Goal: Complete application form

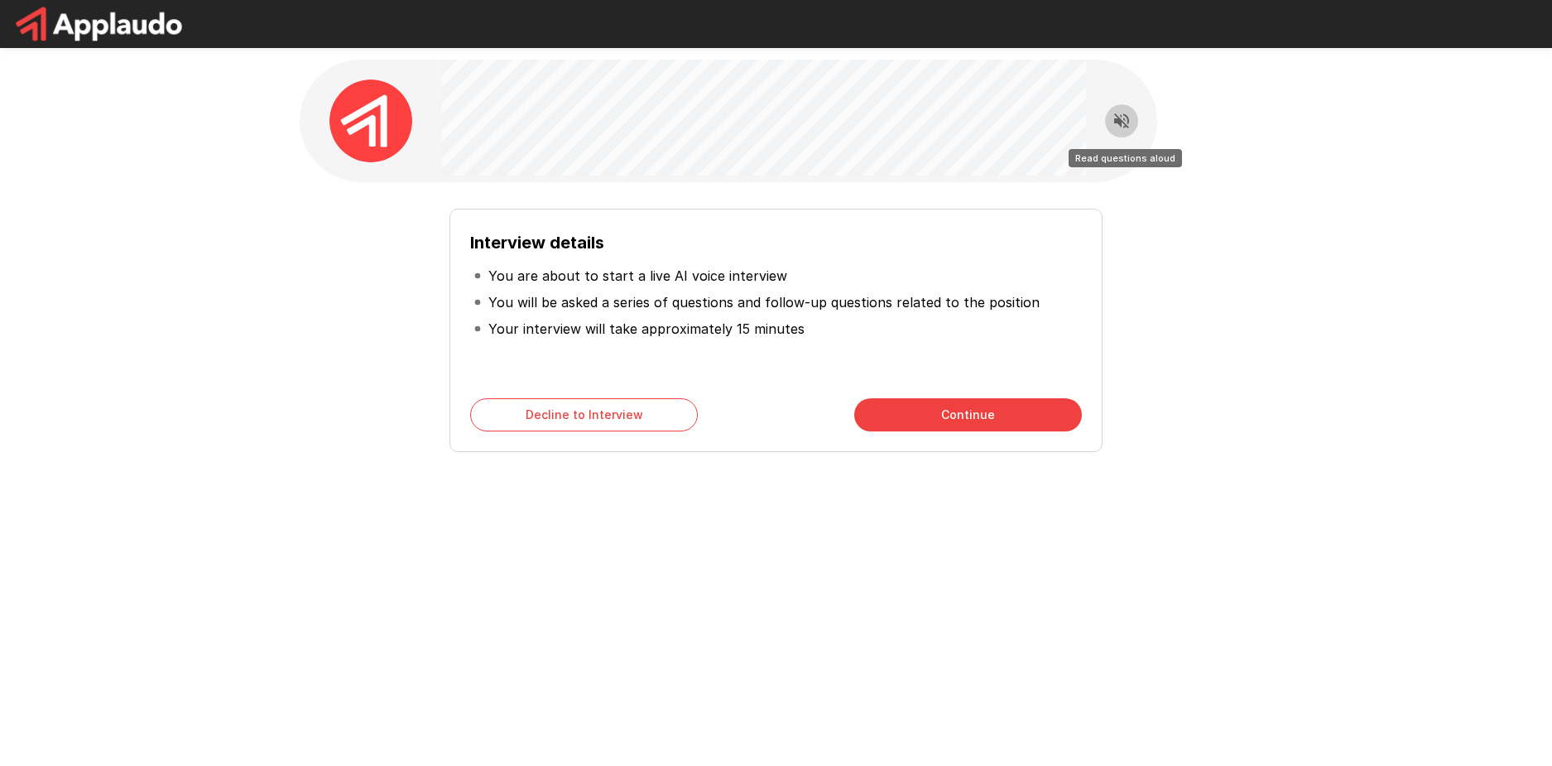
click at [1125, 122] on icon "Read questions aloud" at bounding box center [1121, 121] width 20 height 20
click at [931, 415] on button "Continue" at bounding box center [968, 414] width 228 height 33
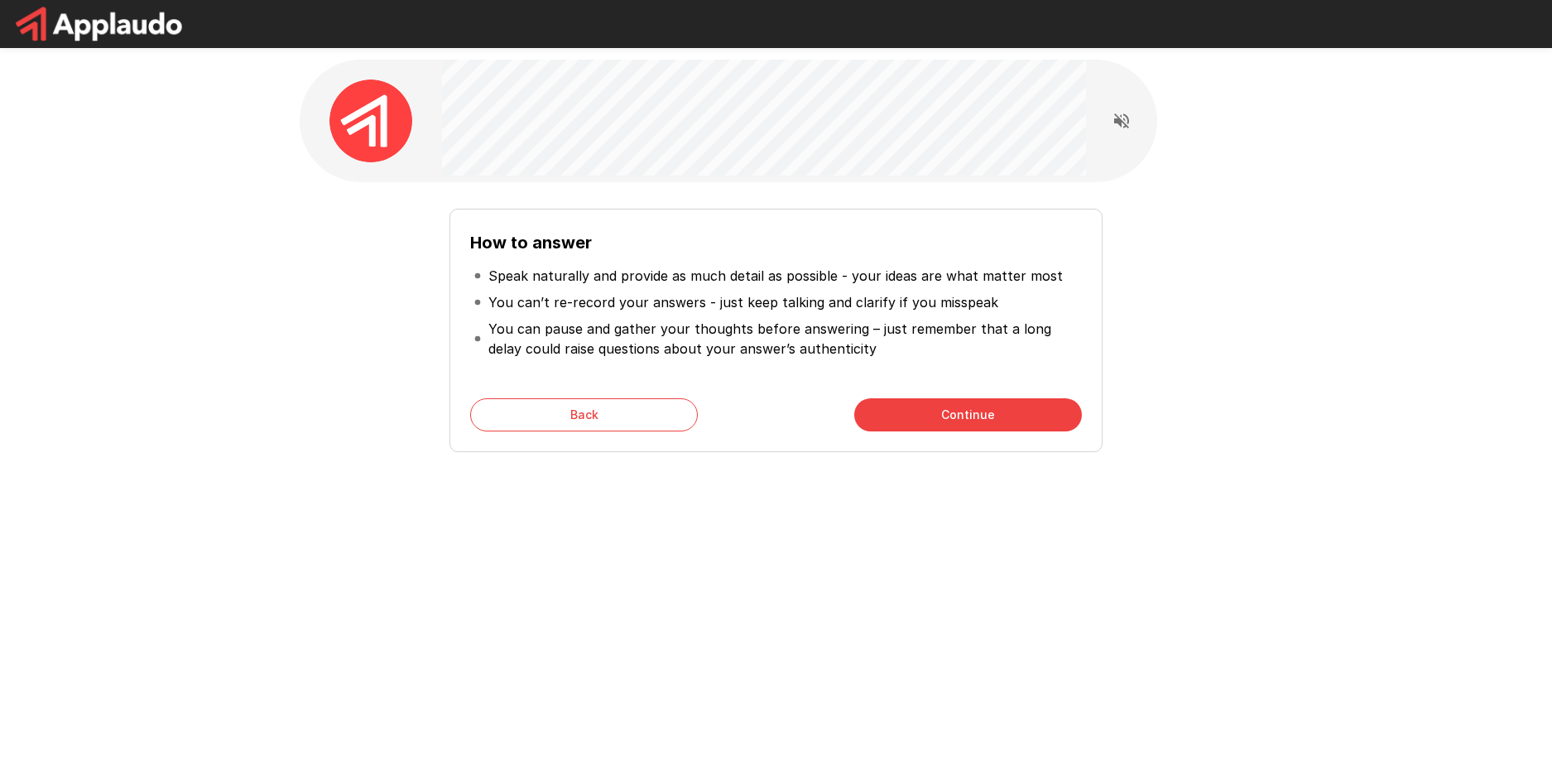
click at [914, 401] on button "Continue" at bounding box center [968, 414] width 228 height 33
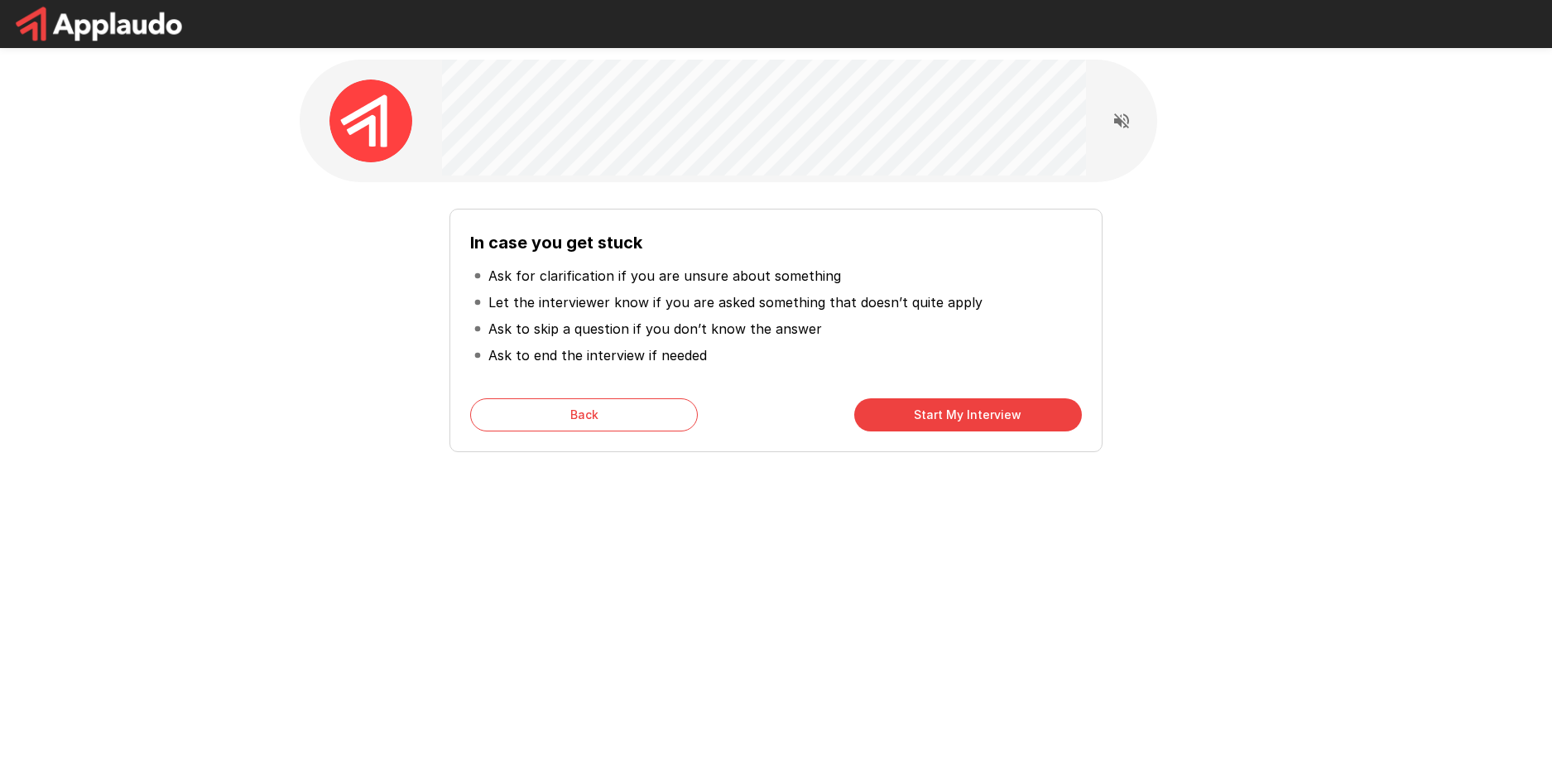
click at [899, 419] on button "Start My Interview" at bounding box center [968, 414] width 228 height 33
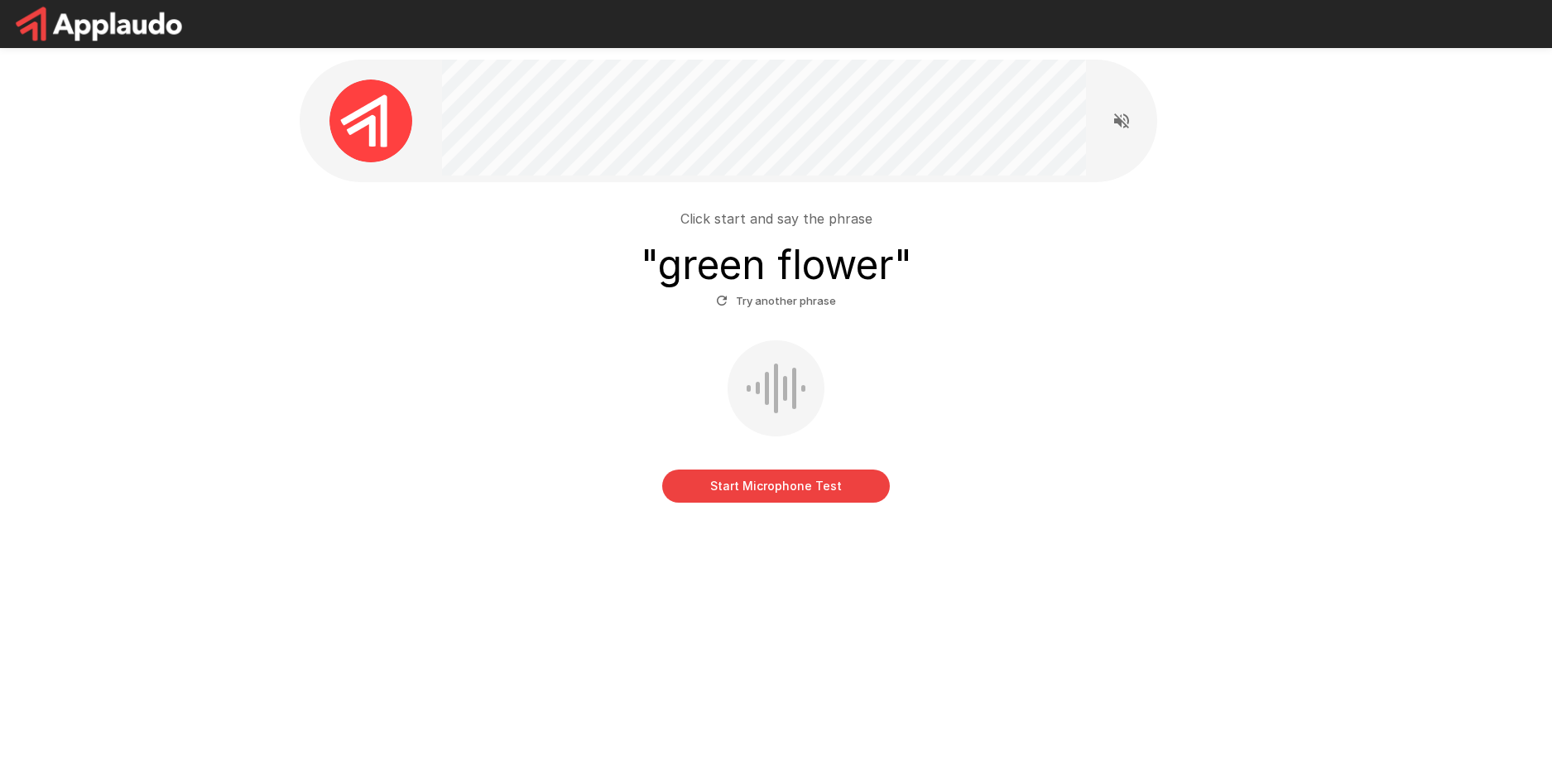
click at [794, 478] on button "Start Microphone Test" at bounding box center [776, 485] width 228 height 33
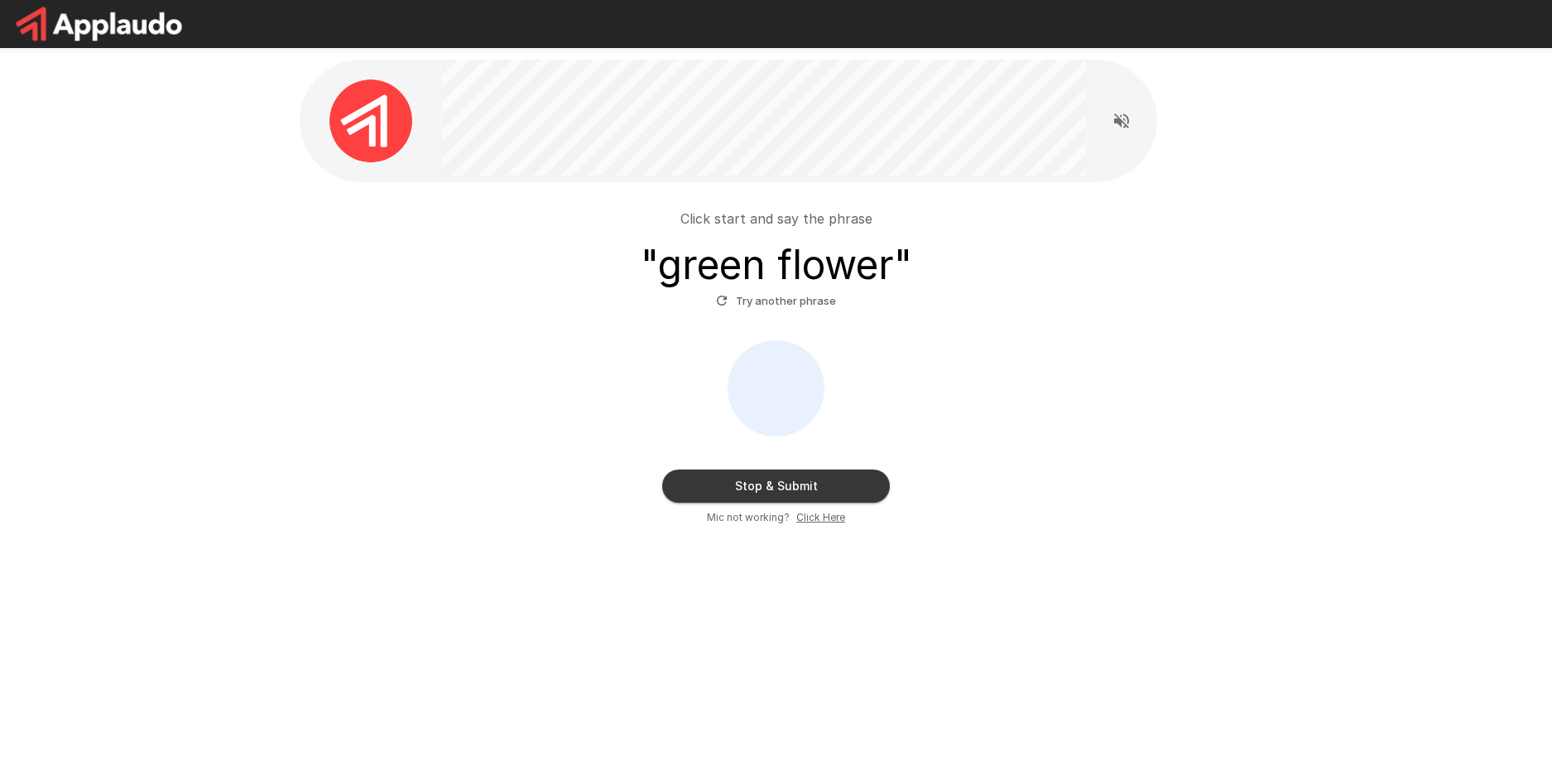
click at [818, 488] on button "Stop & Submit" at bounding box center [776, 485] width 228 height 33
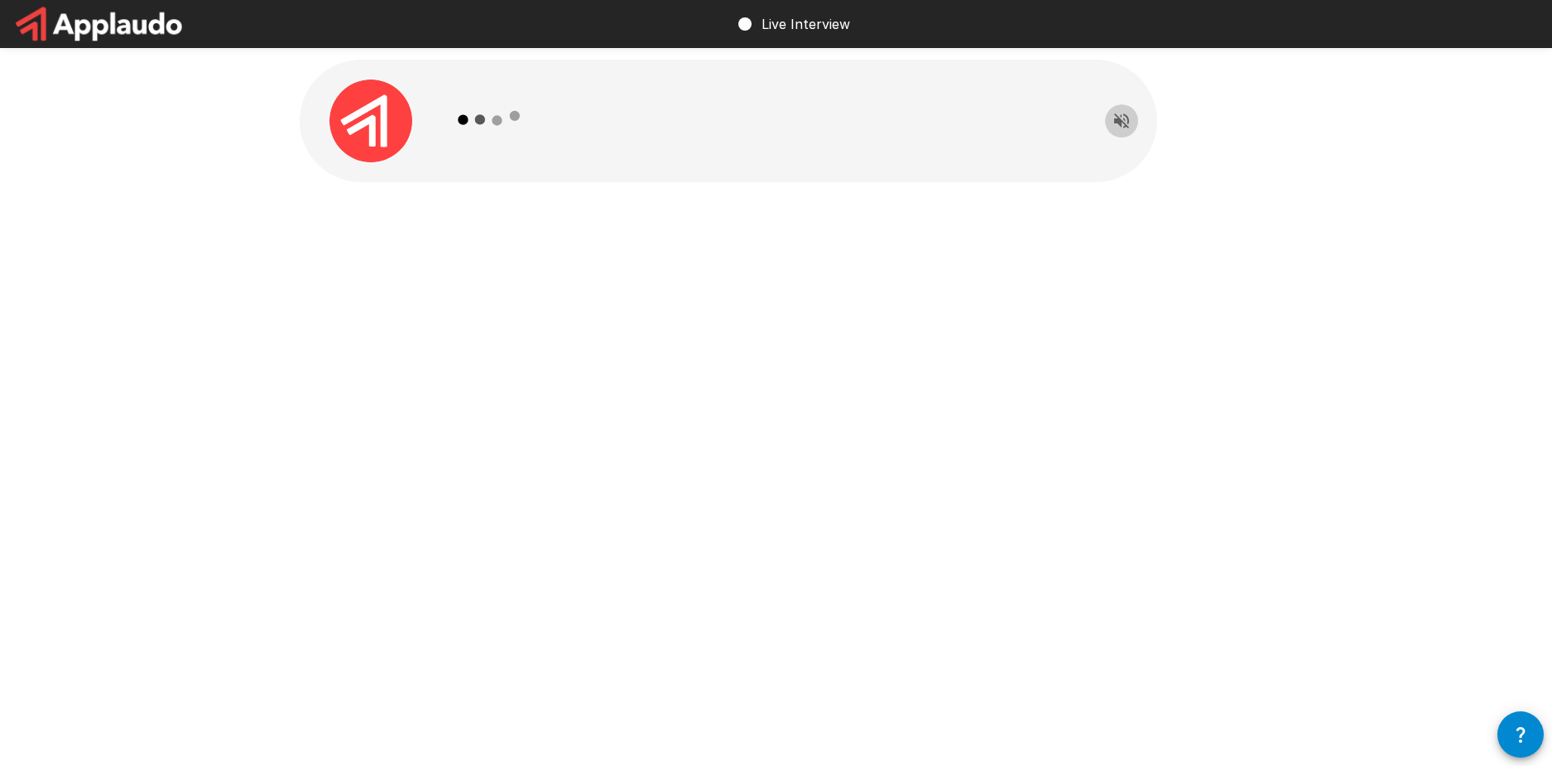
click at [1126, 127] on icon "Read questions aloud" at bounding box center [1121, 120] width 15 height 15
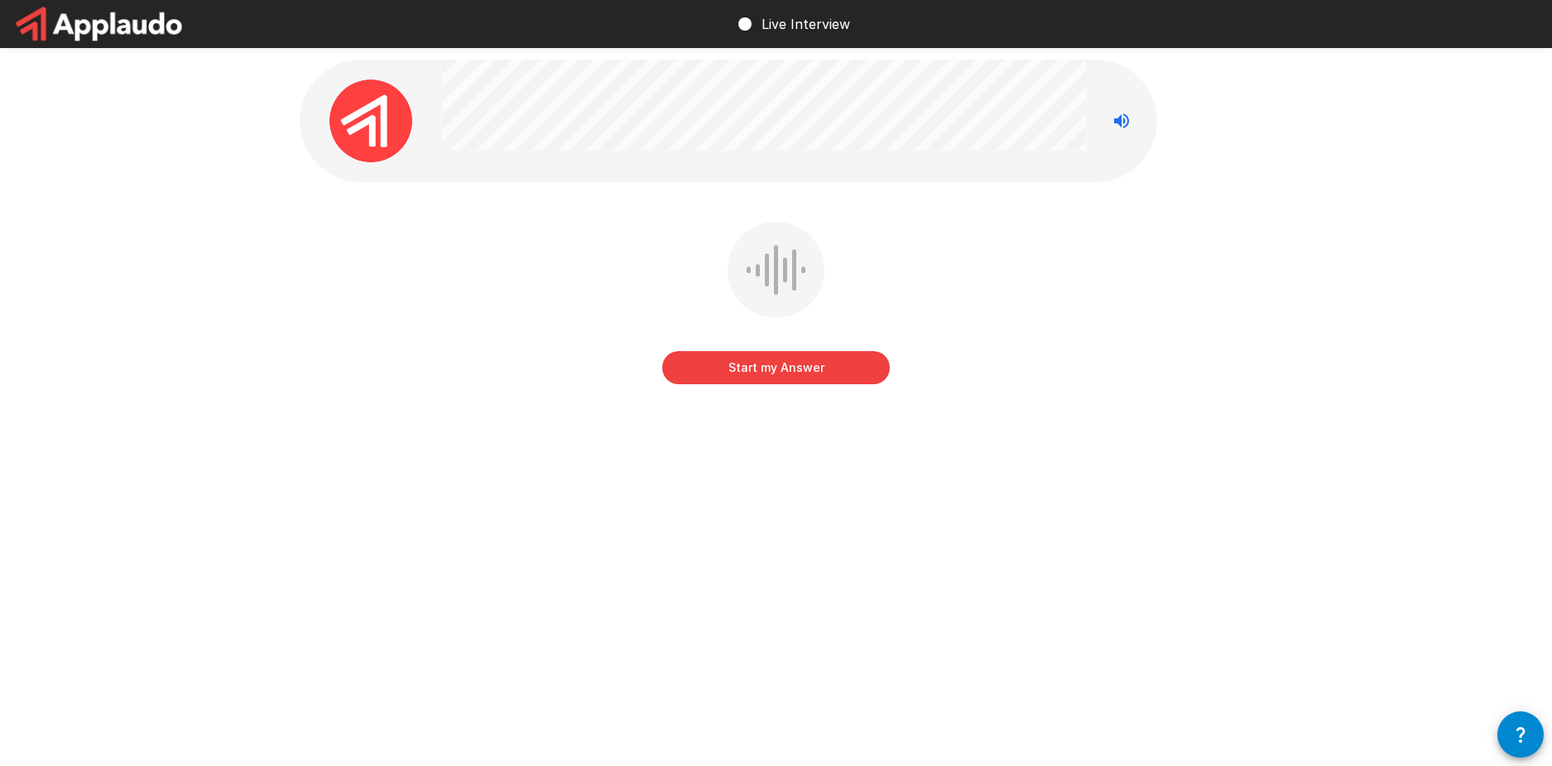
click at [841, 365] on button "Start my Answer" at bounding box center [776, 367] width 228 height 33
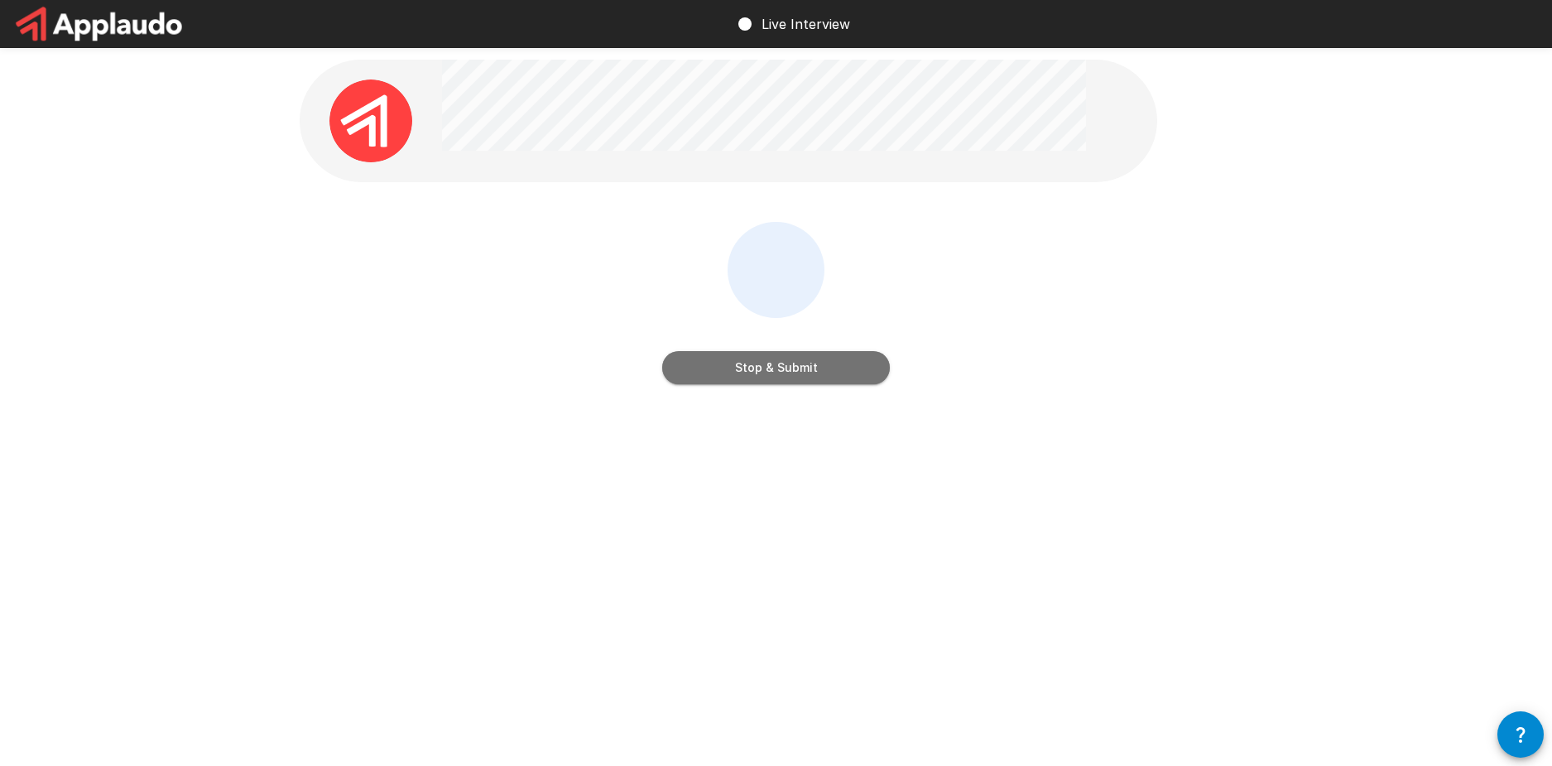
click at [794, 377] on button "Stop & Submit" at bounding box center [776, 367] width 228 height 33
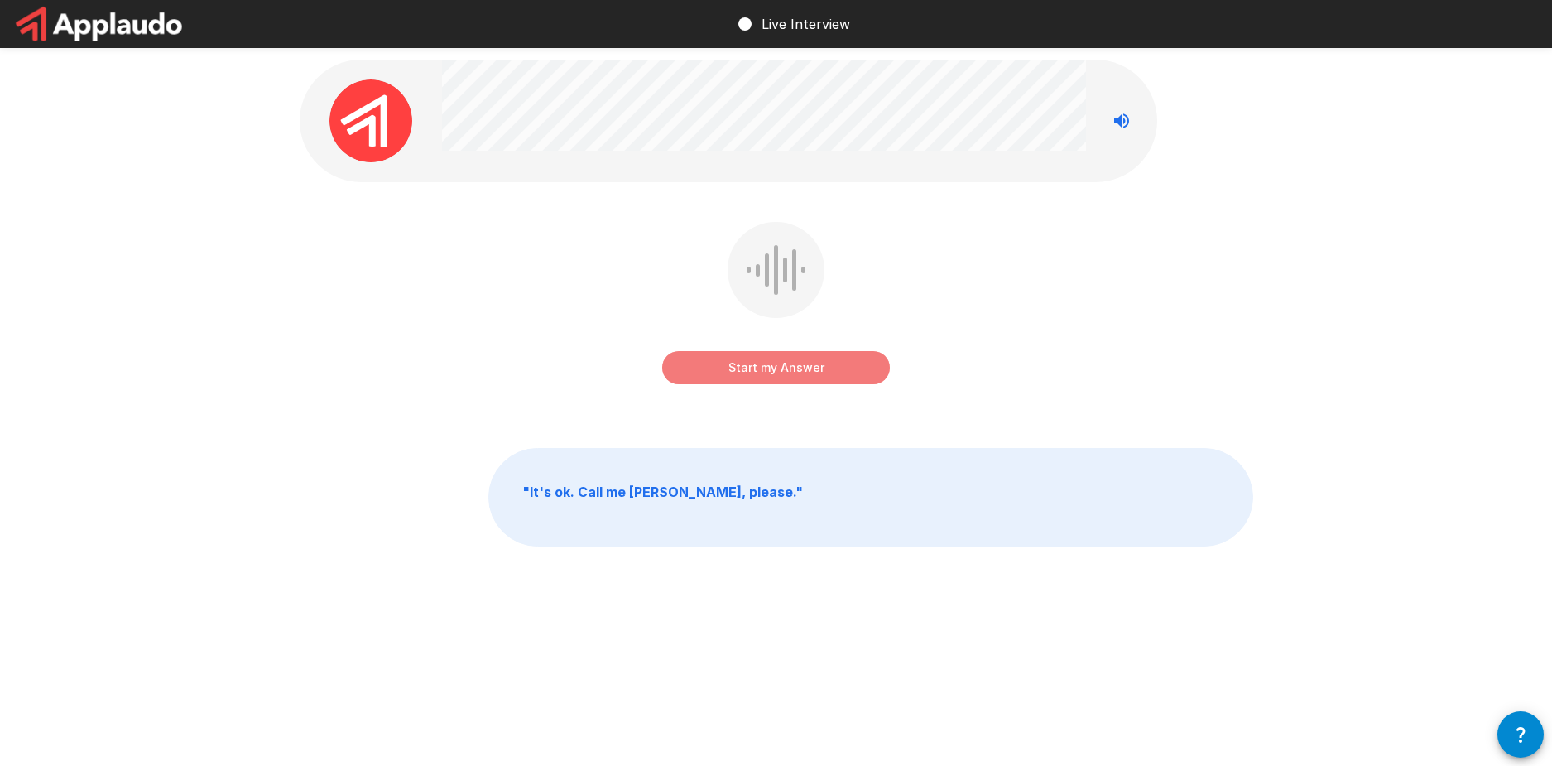
click at [762, 363] on button "Start my Answer" at bounding box center [776, 367] width 228 height 33
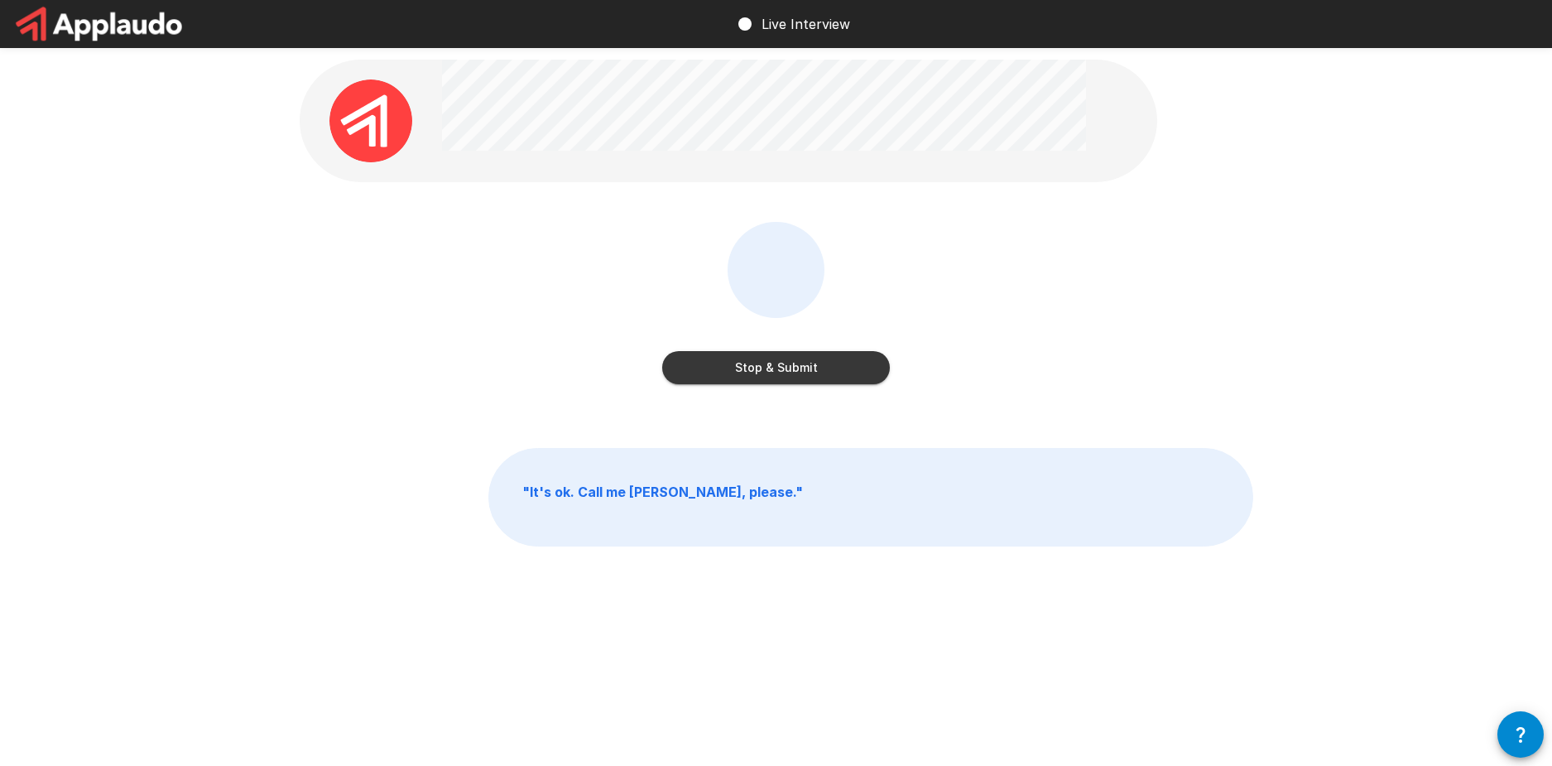
click at [791, 369] on button "Stop & Submit" at bounding box center [776, 367] width 228 height 33
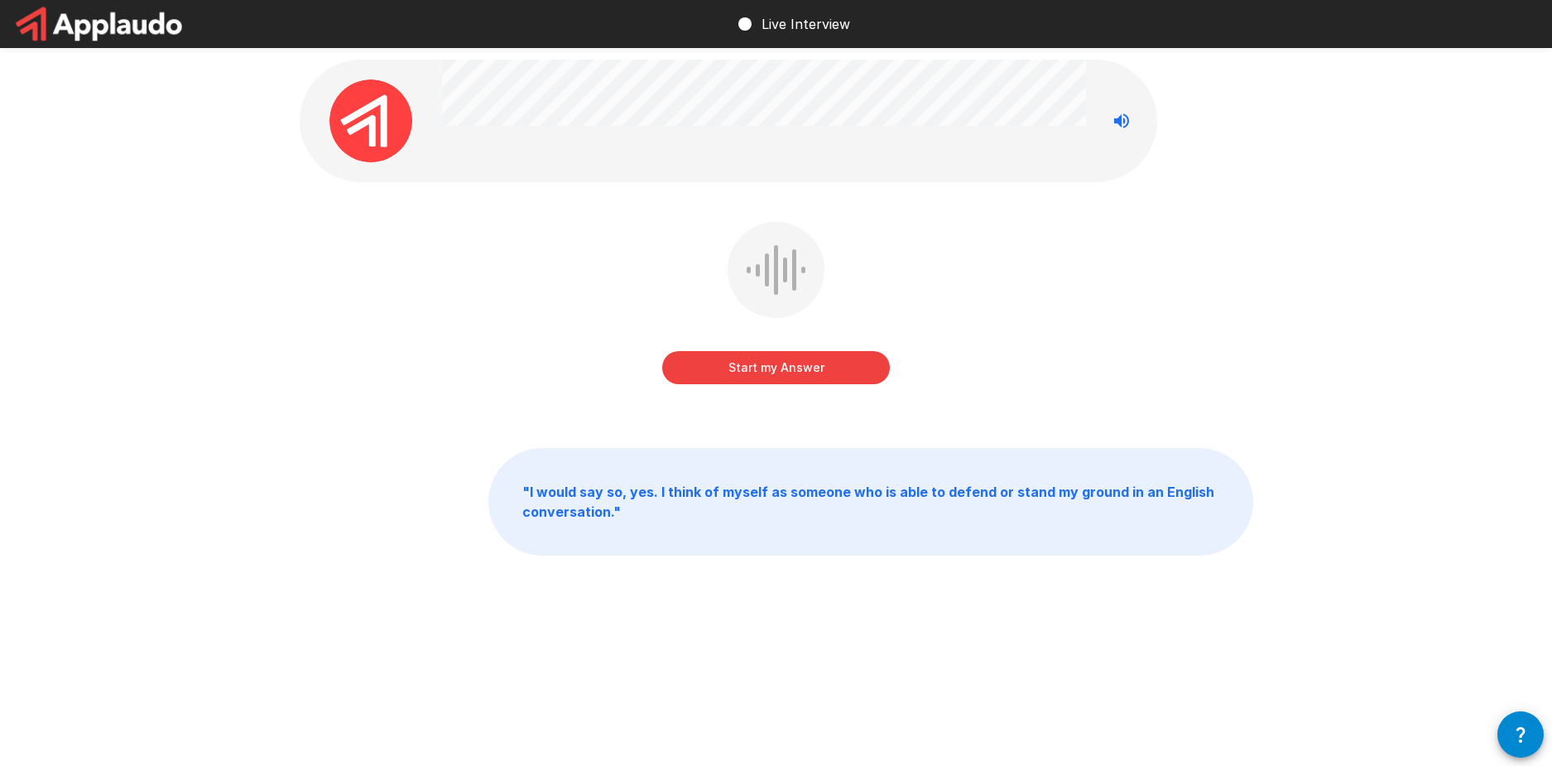
click at [744, 358] on button "Start my Answer" at bounding box center [776, 367] width 228 height 33
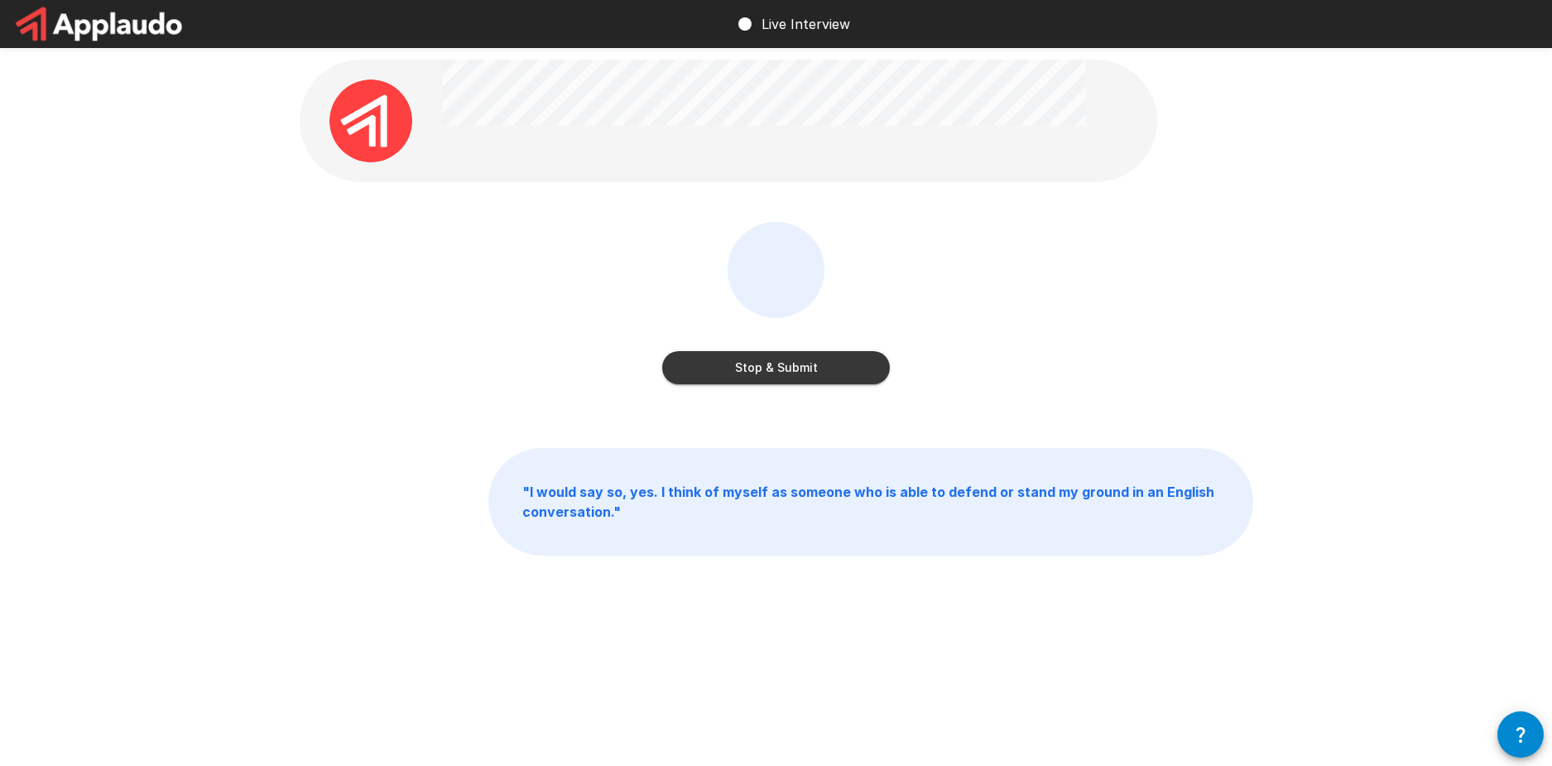
click at [847, 365] on button "Stop & Submit" at bounding box center [776, 367] width 228 height 33
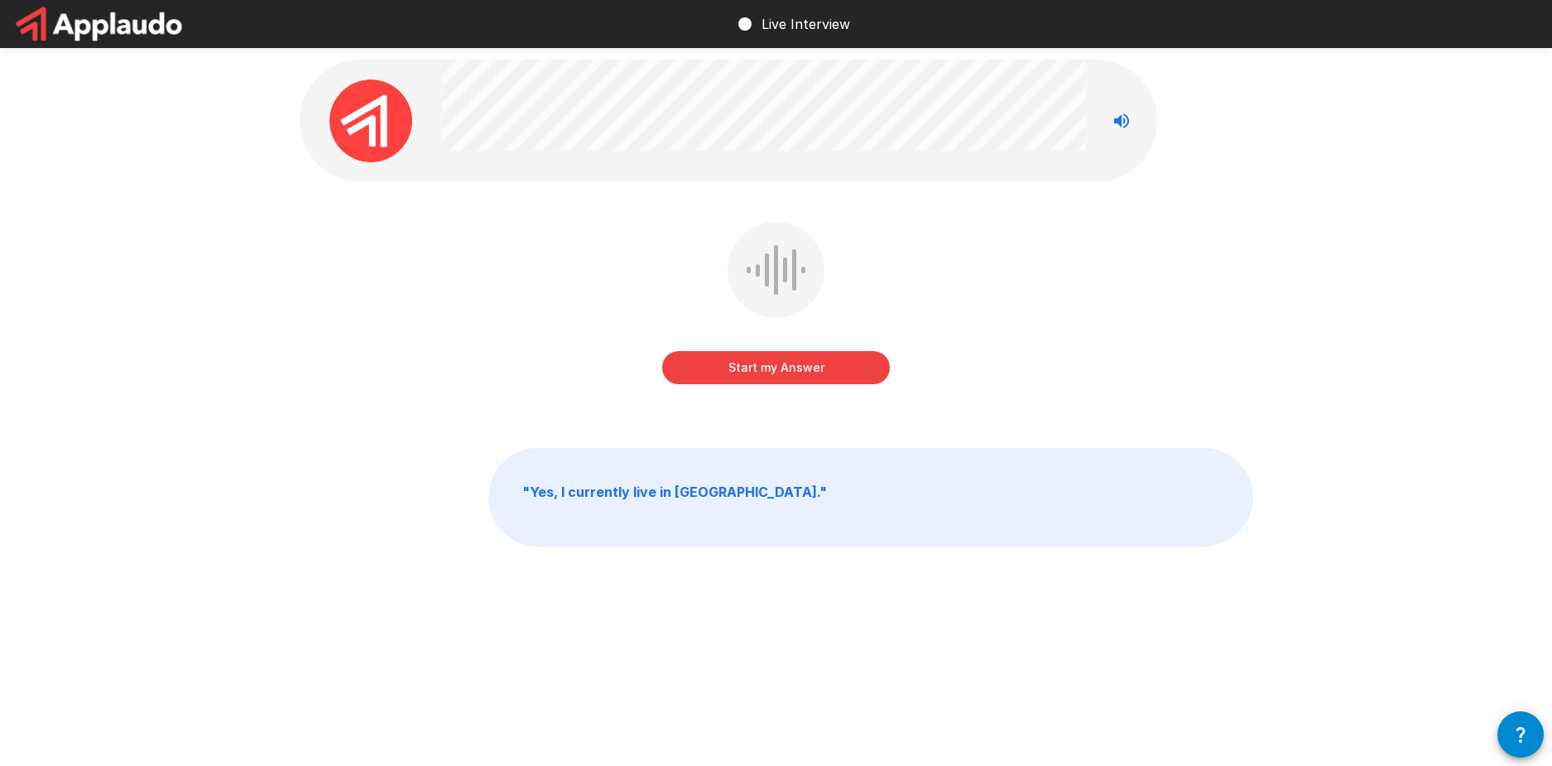
click at [817, 366] on button "Start my Answer" at bounding box center [776, 367] width 228 height 33
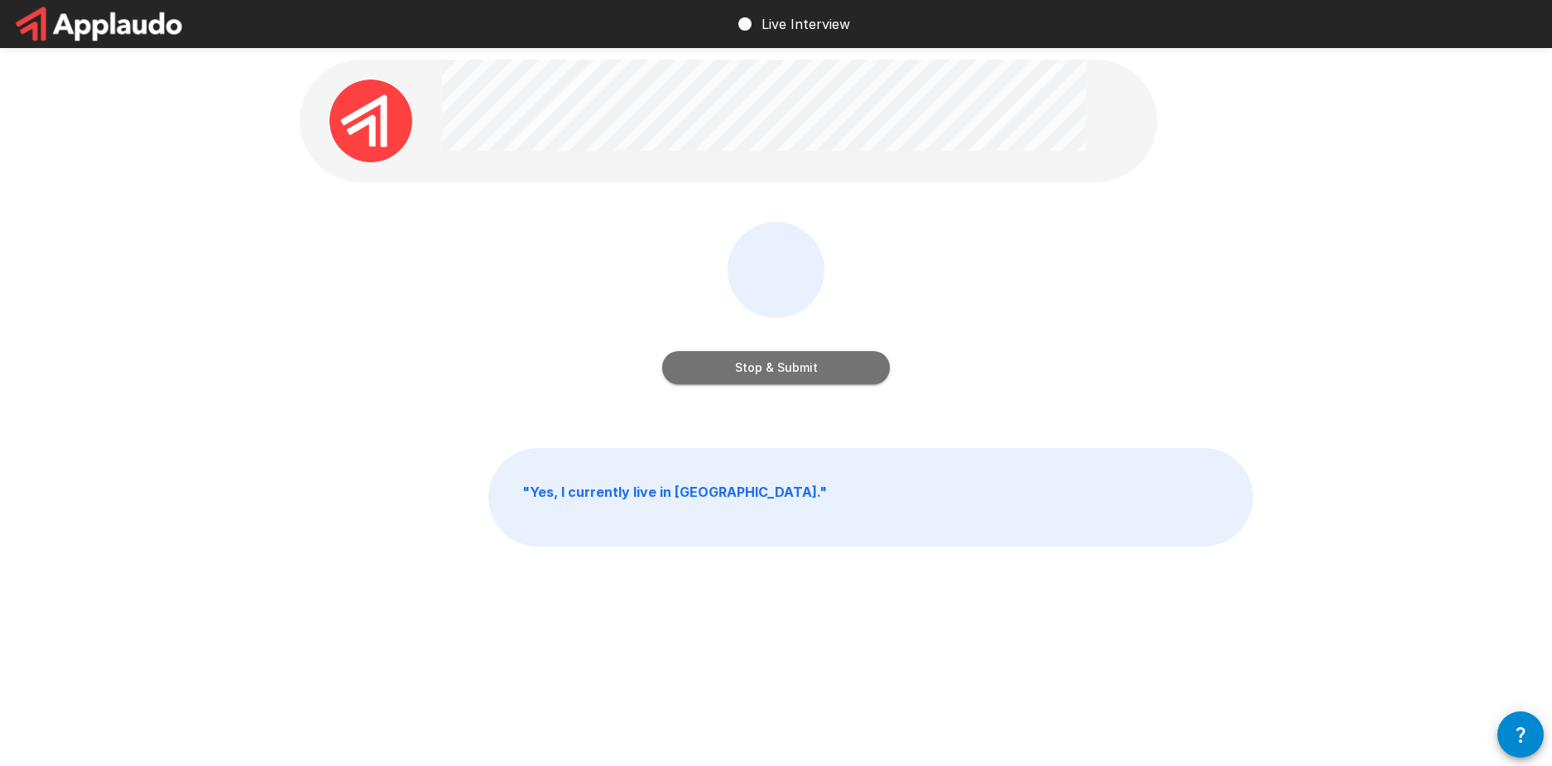
click at [775, 362] on button "Stop & Submit" at bounding box center [776, 367] width 228 height 33
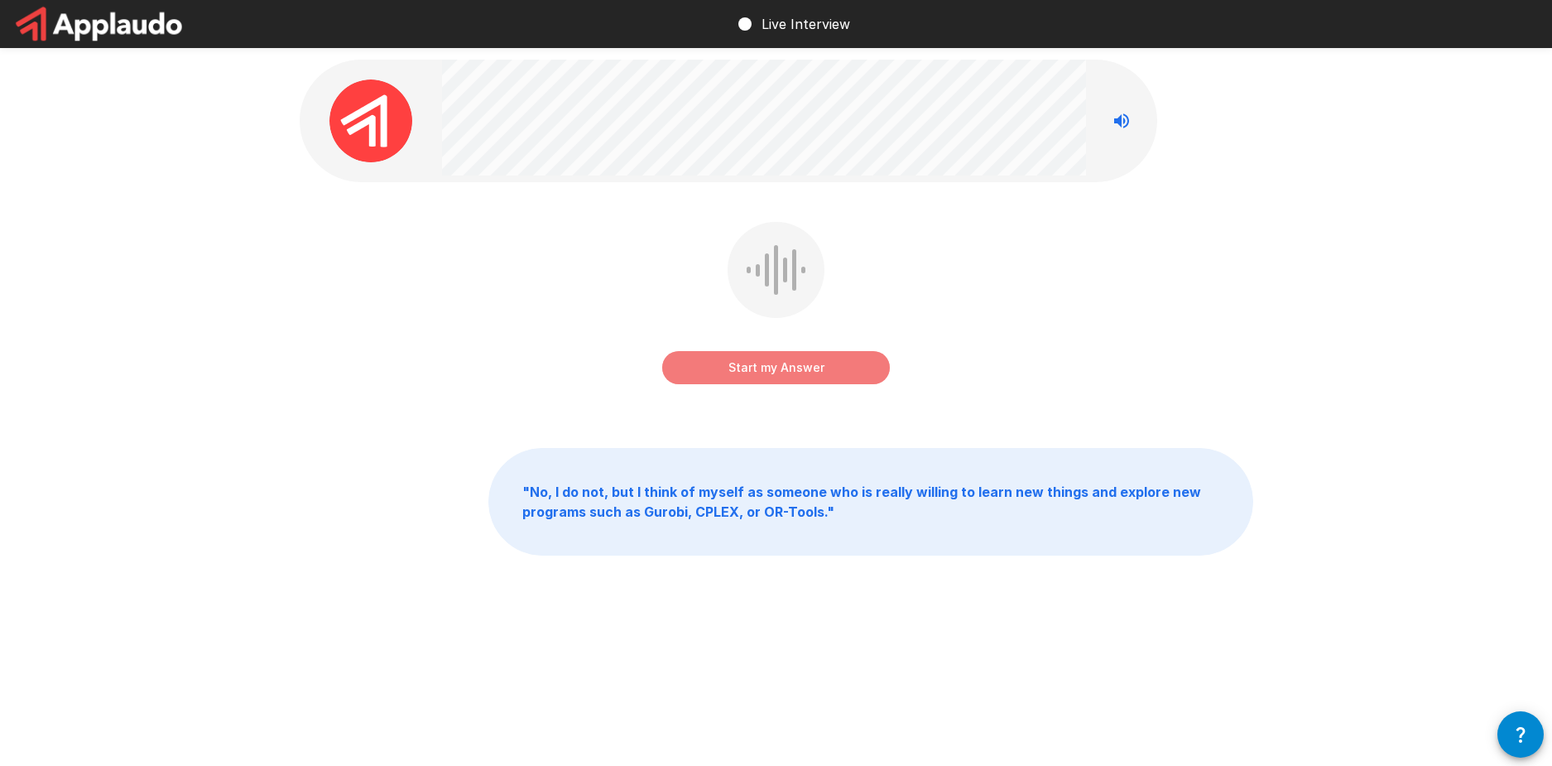
click at [832, 368] on button "Start my Answer" at bounding box center [776, 367] width 228 height 33
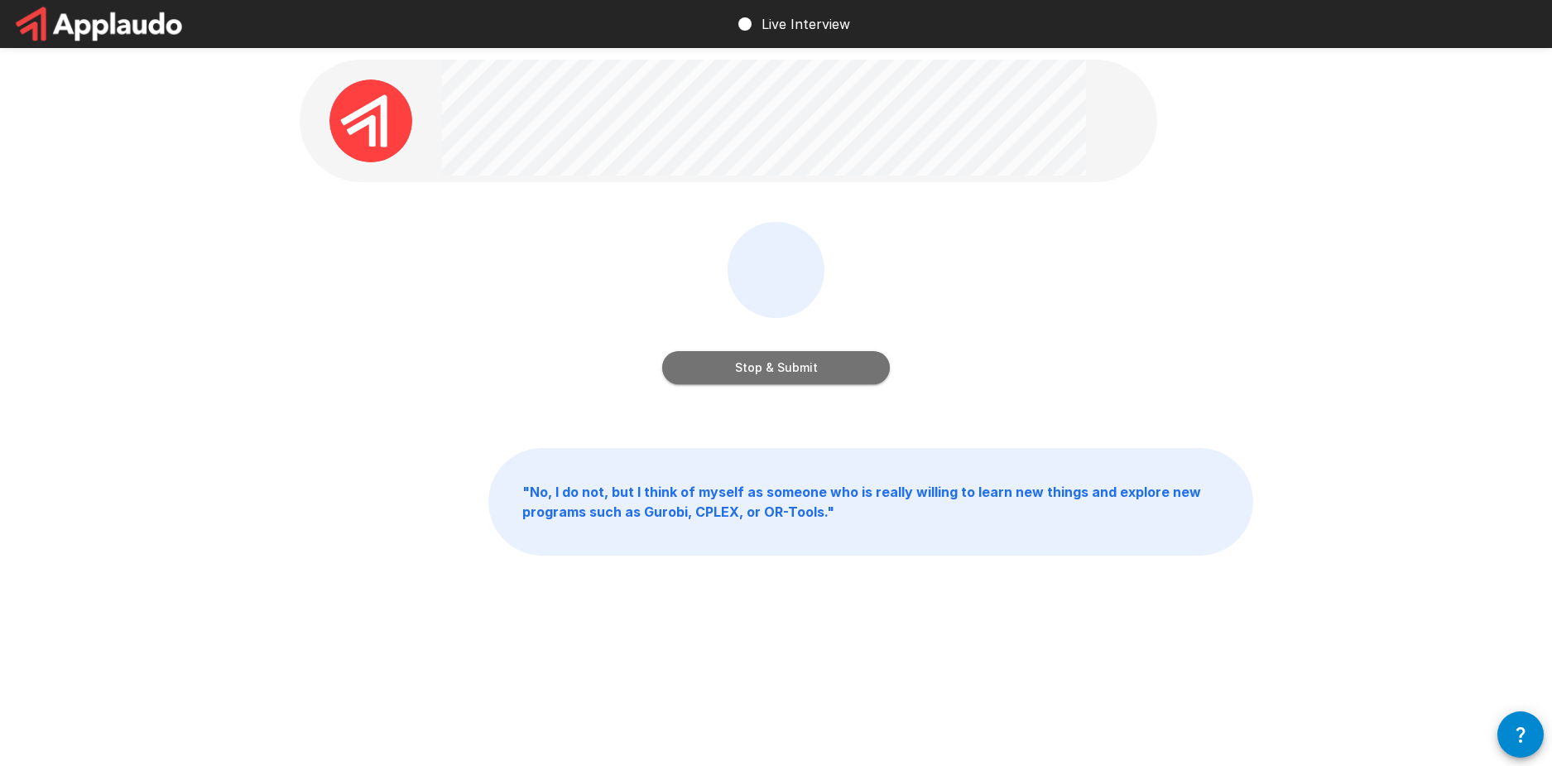
click at [799, 363] on button "Stop & Submit" at bounding box center [776, 367] width 228 height 33
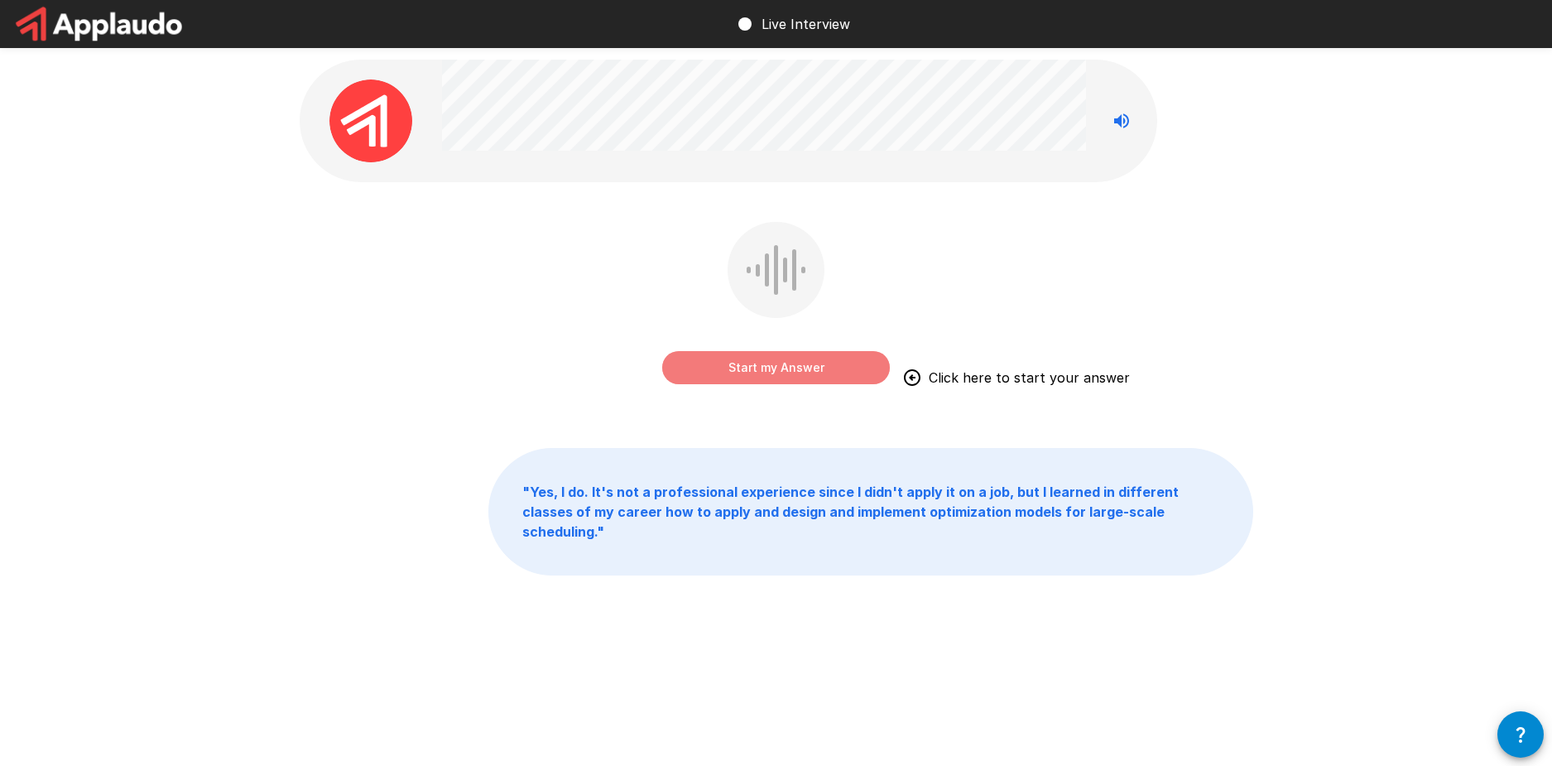
click at [764, 376] on button "Start my Answer" at bounding box center [776, 367] width 228 height 33
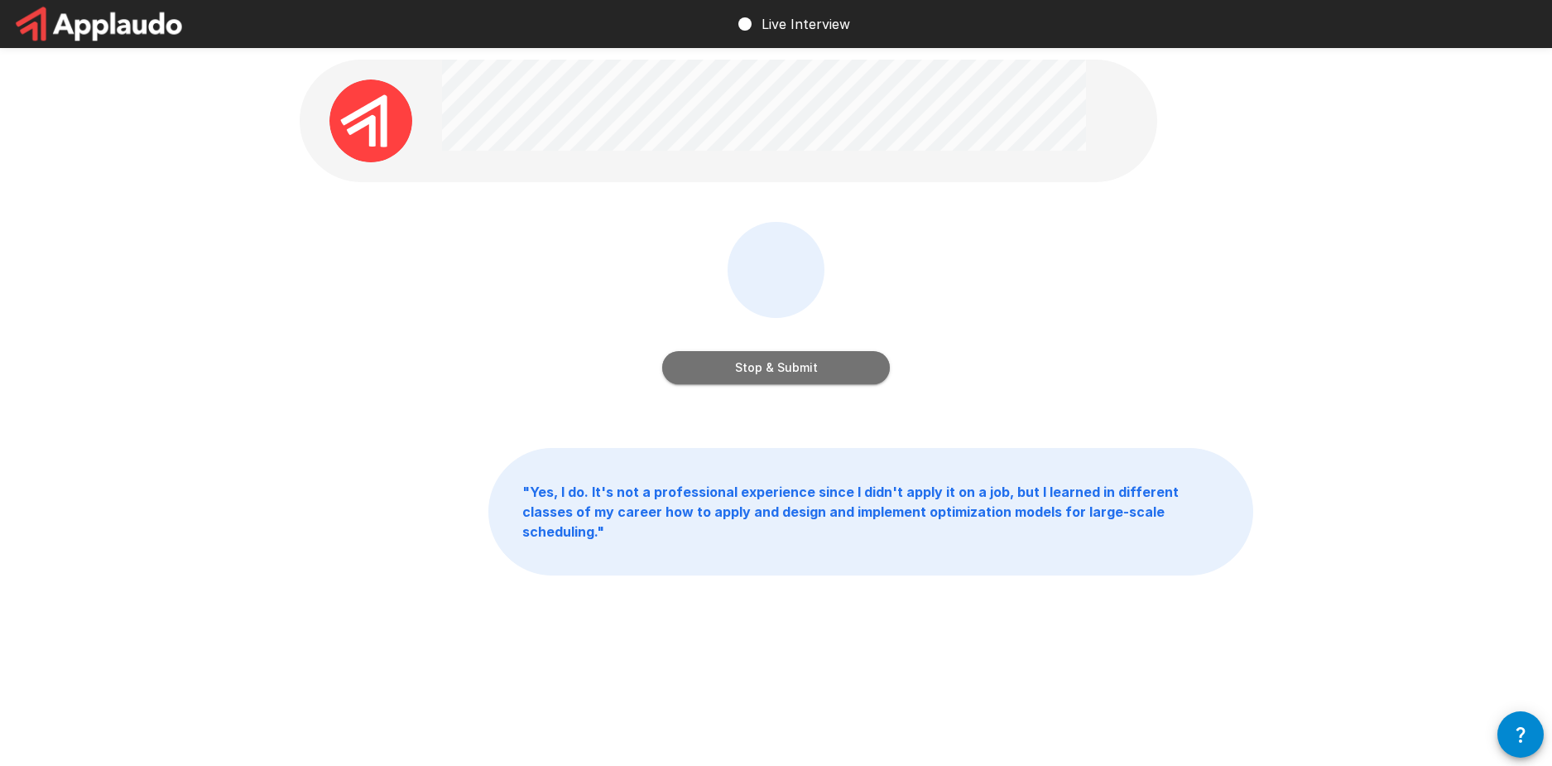
click at [852, 377] on button "Stop & Submit" at bounding box center [776, 367] width 228 height 33
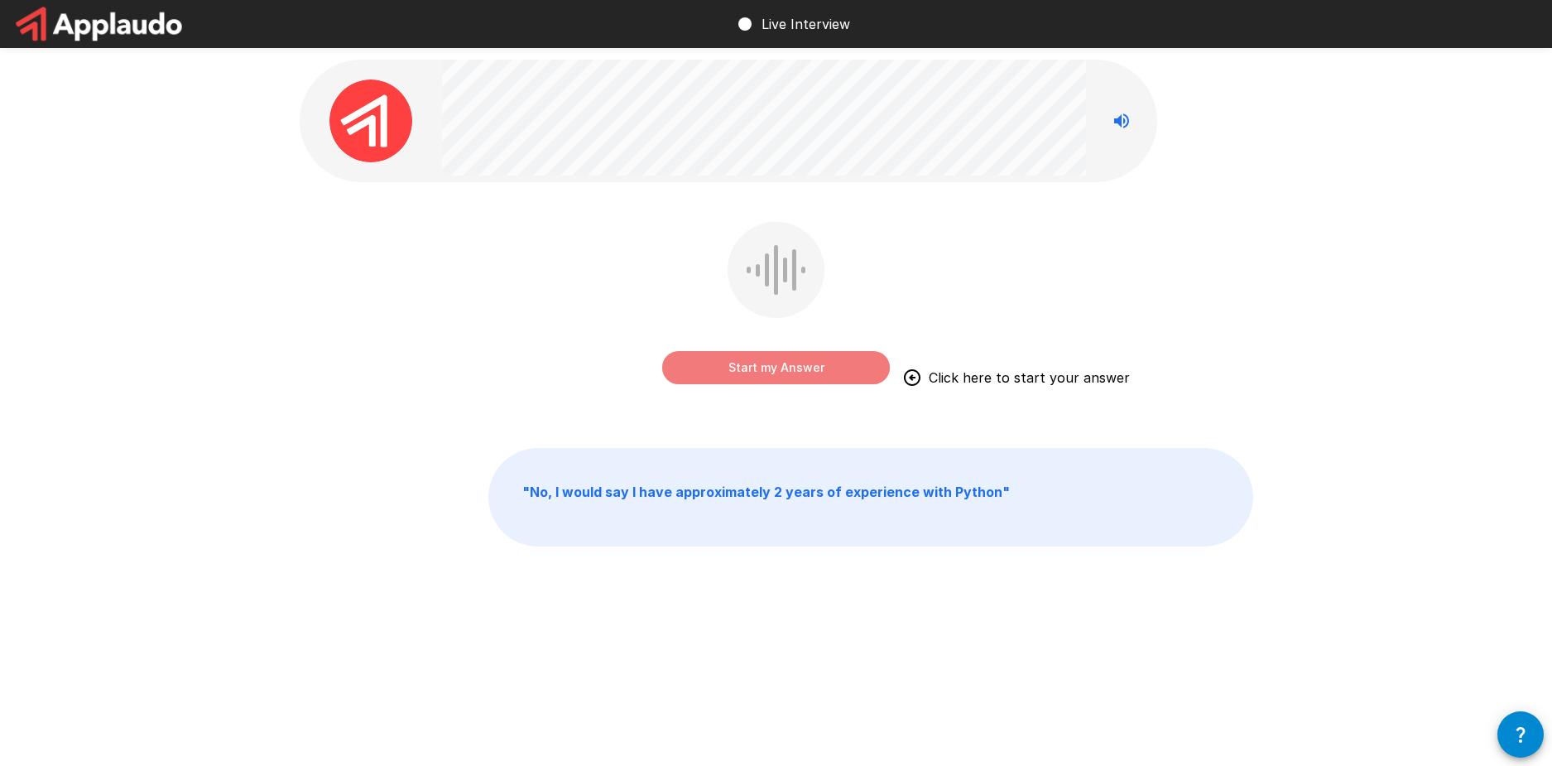
click at [815, 367] on button "Start my Answer" at bounding box center [776, 367] width 228 height 33
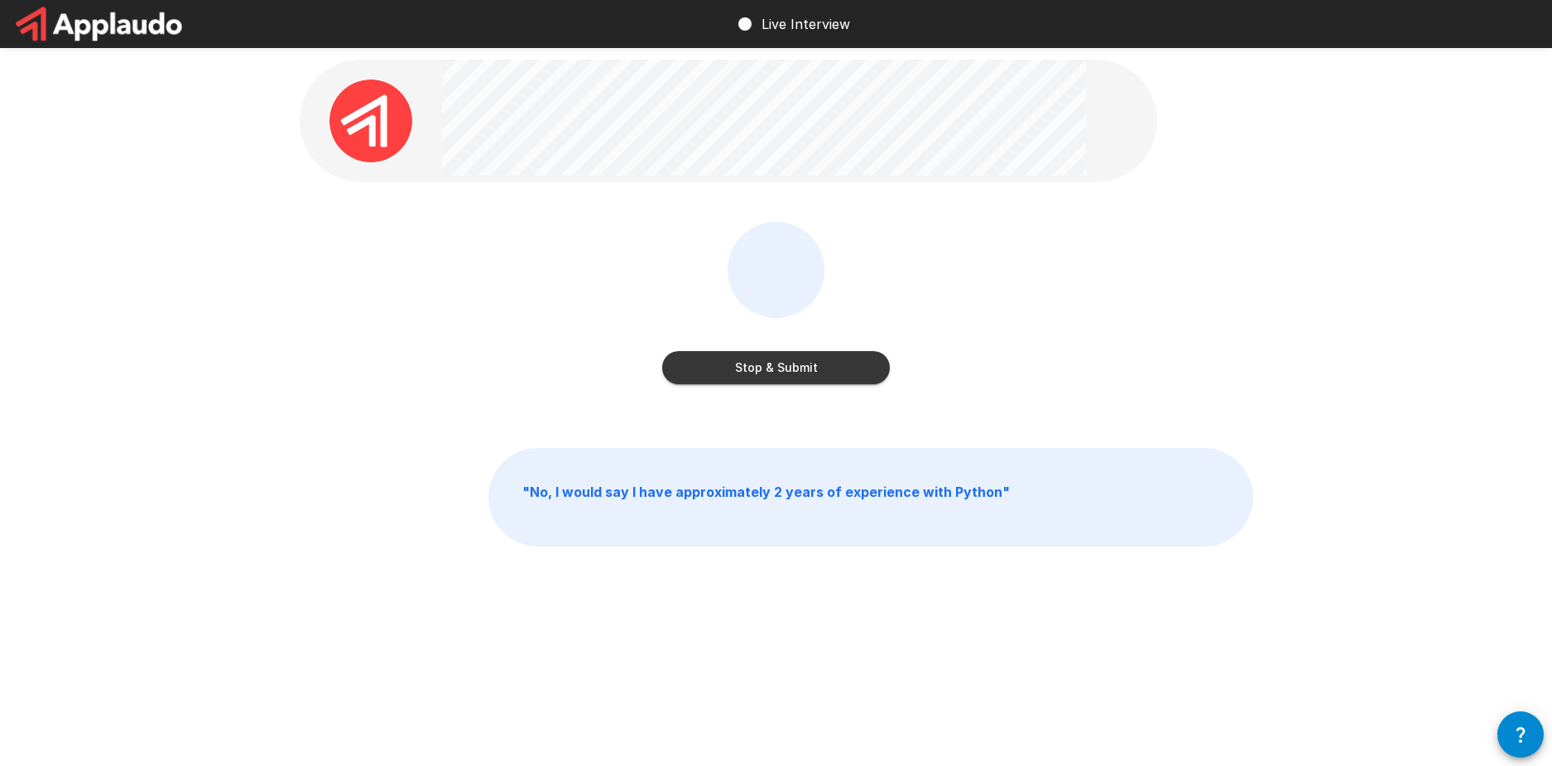
click at [826, 375] on button "Stop & Submit" at bounding box center [776, 367] width 228 height 33
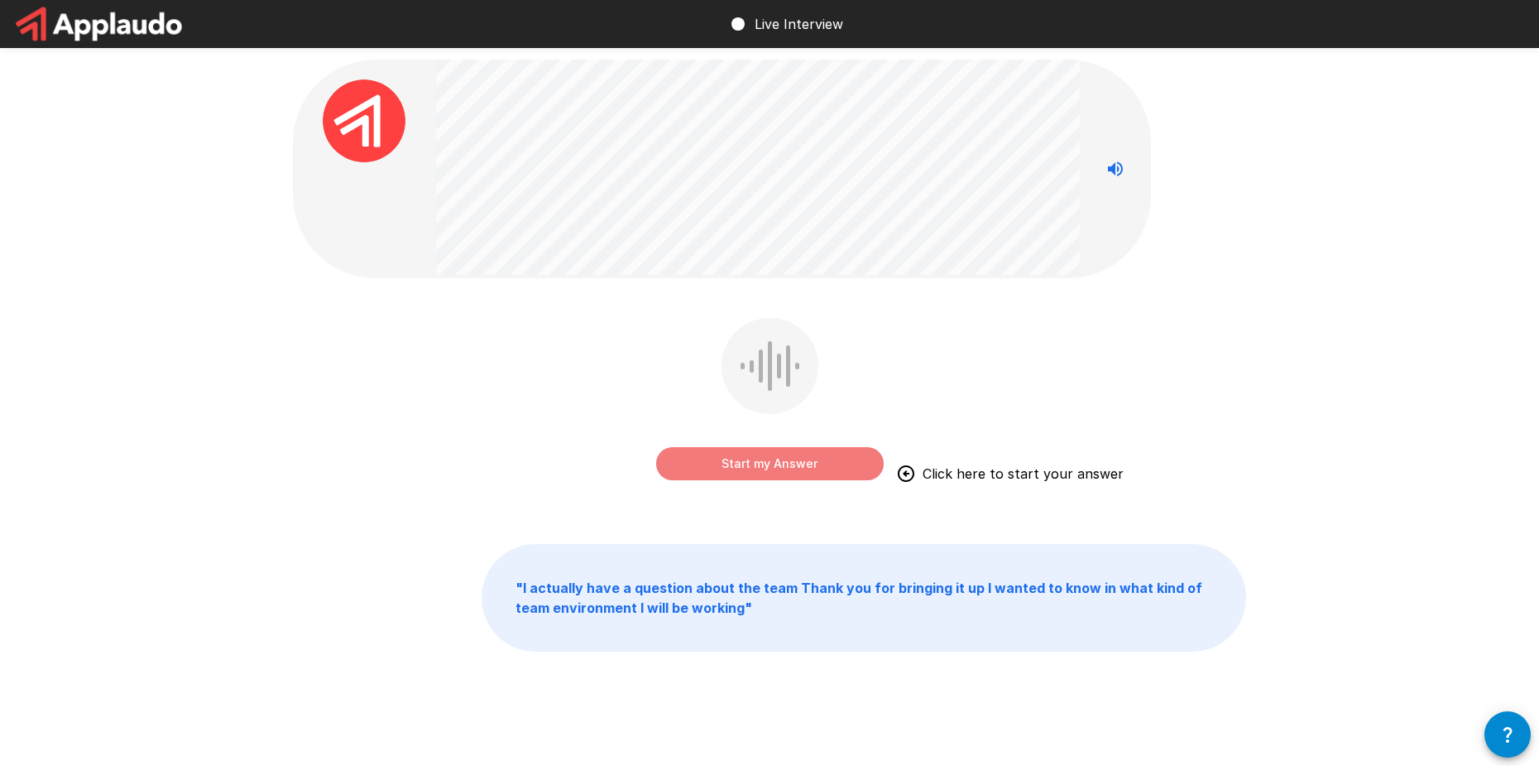
click at [821, 470] on button "Start my Answer" at bounding box center [770, 463] width 228 height 33
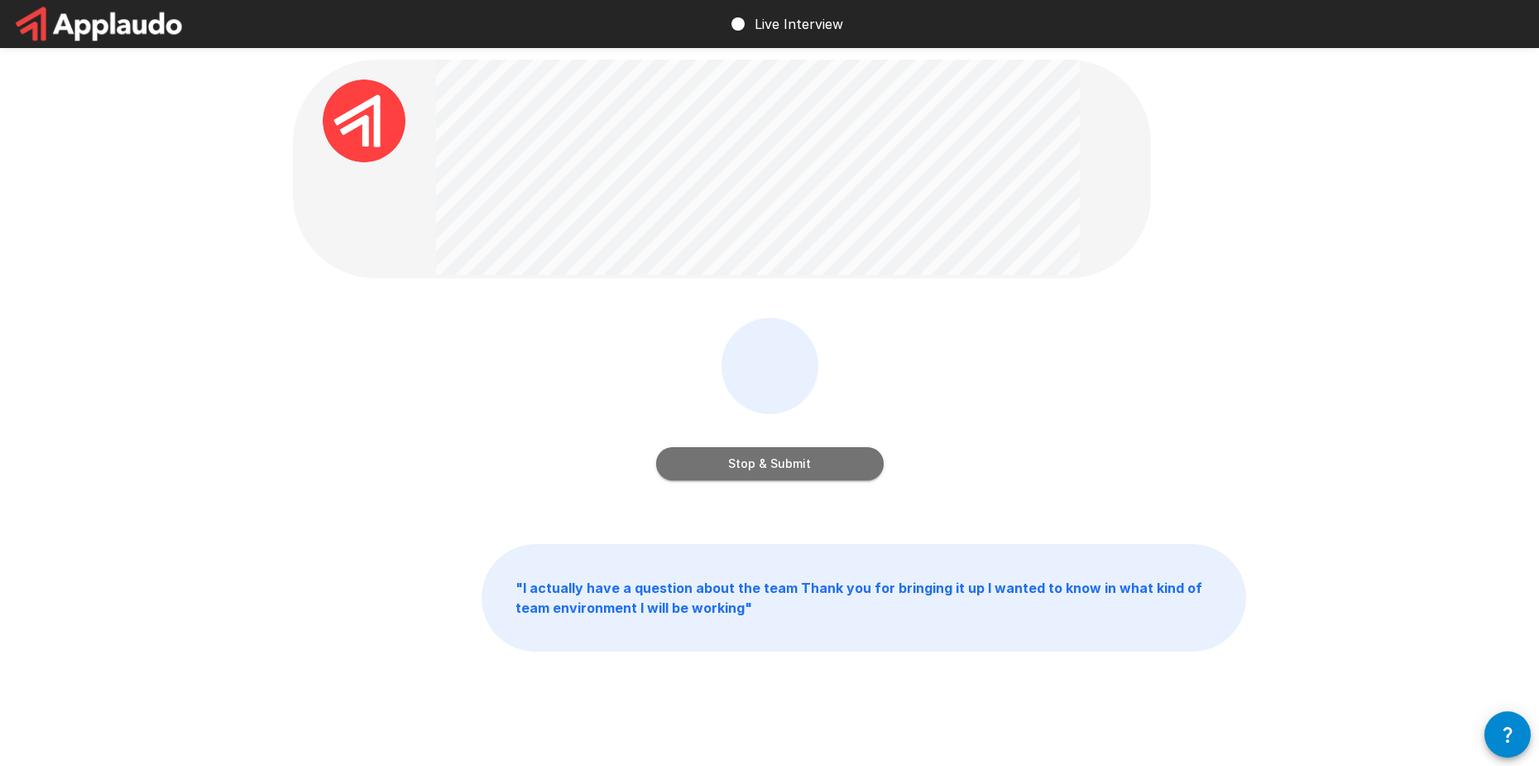
click at [799, 453] on button "Stop & Submit" at bounding box center [770, 463] width 228 height 33
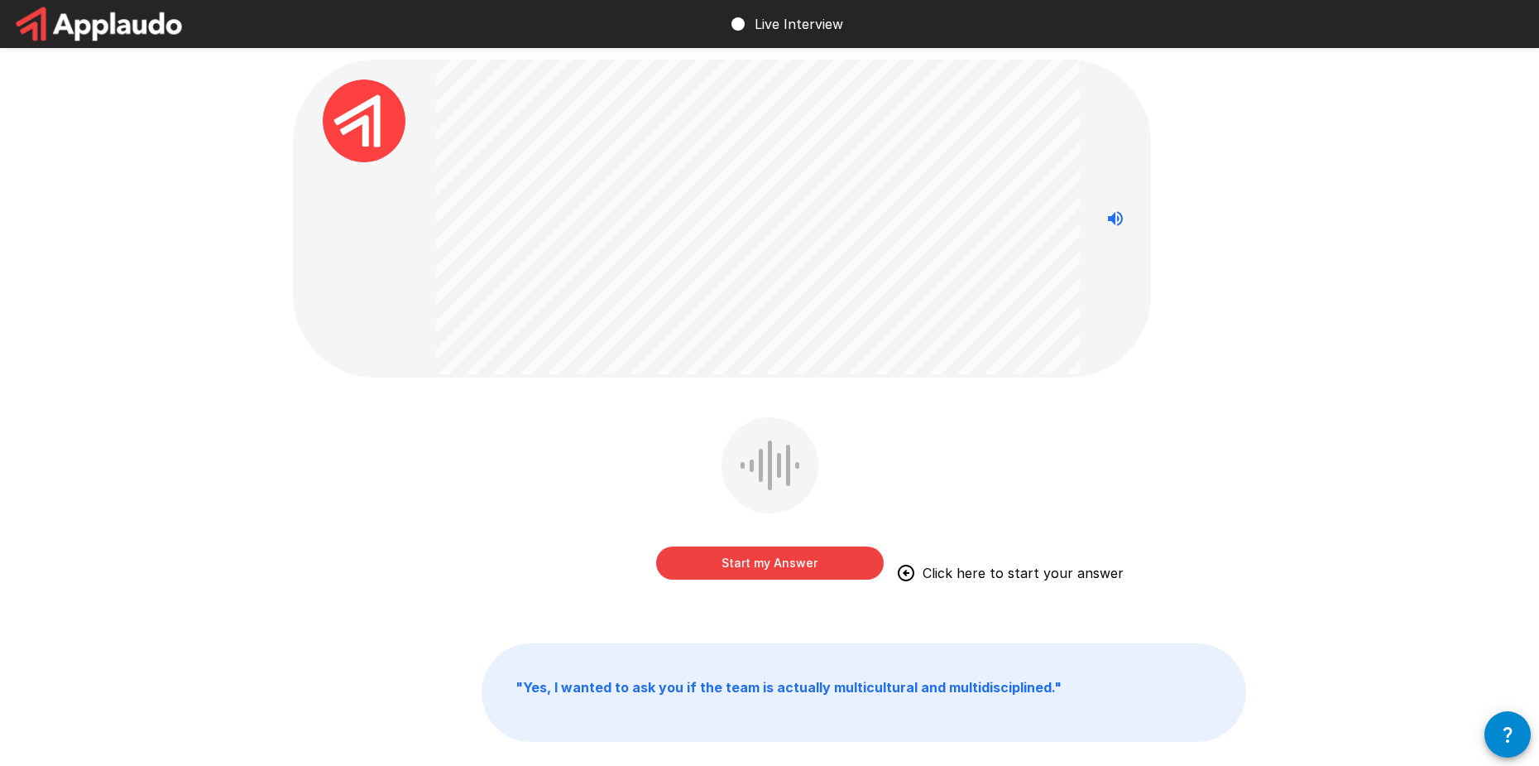
click at [769, 555] on button "Start my Answer" at bounding box center [770, 562] width 228 height 33
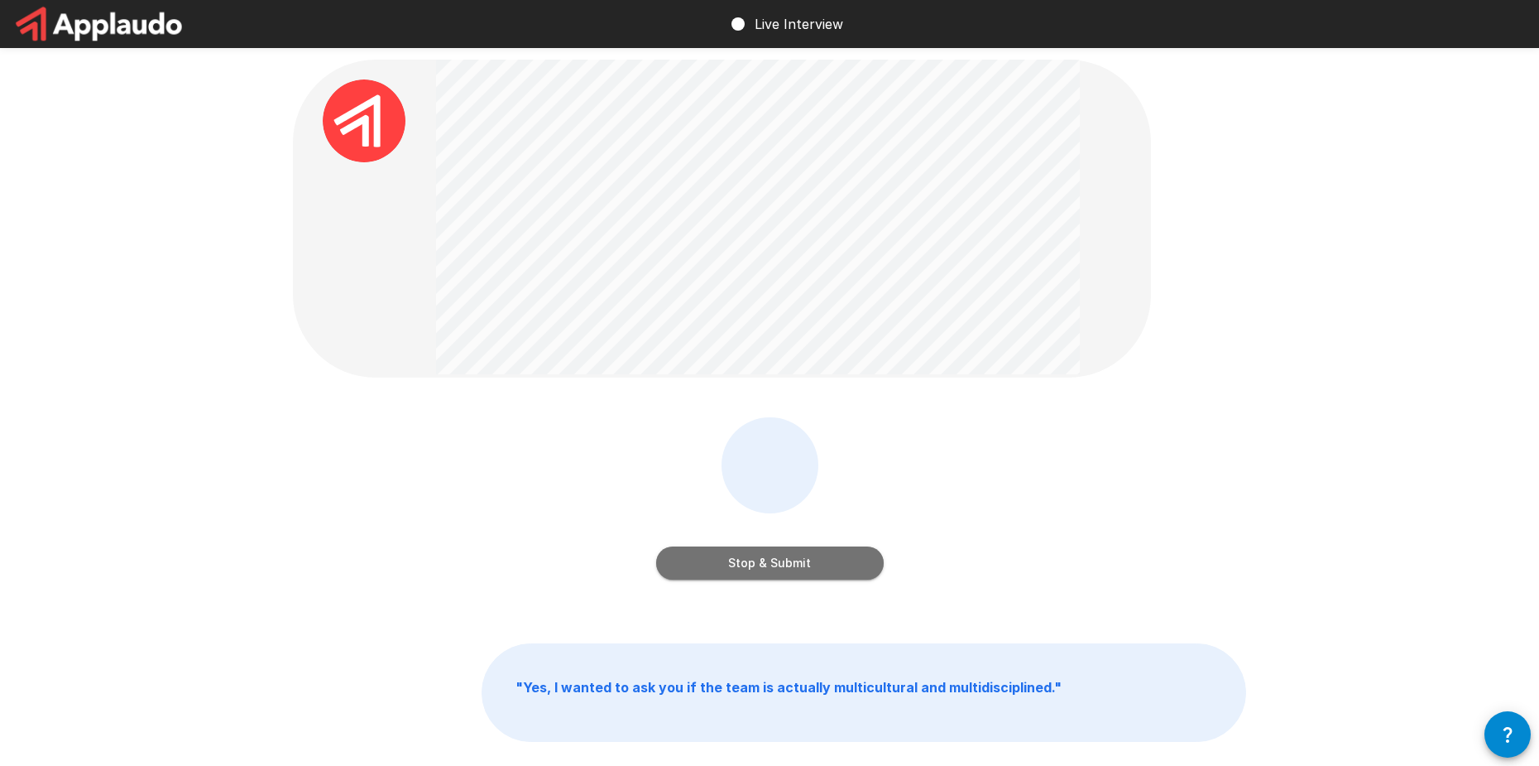
click at [788, 555] on button "Stop & Submit" at bounding box center [770, 562] width 228 height 33
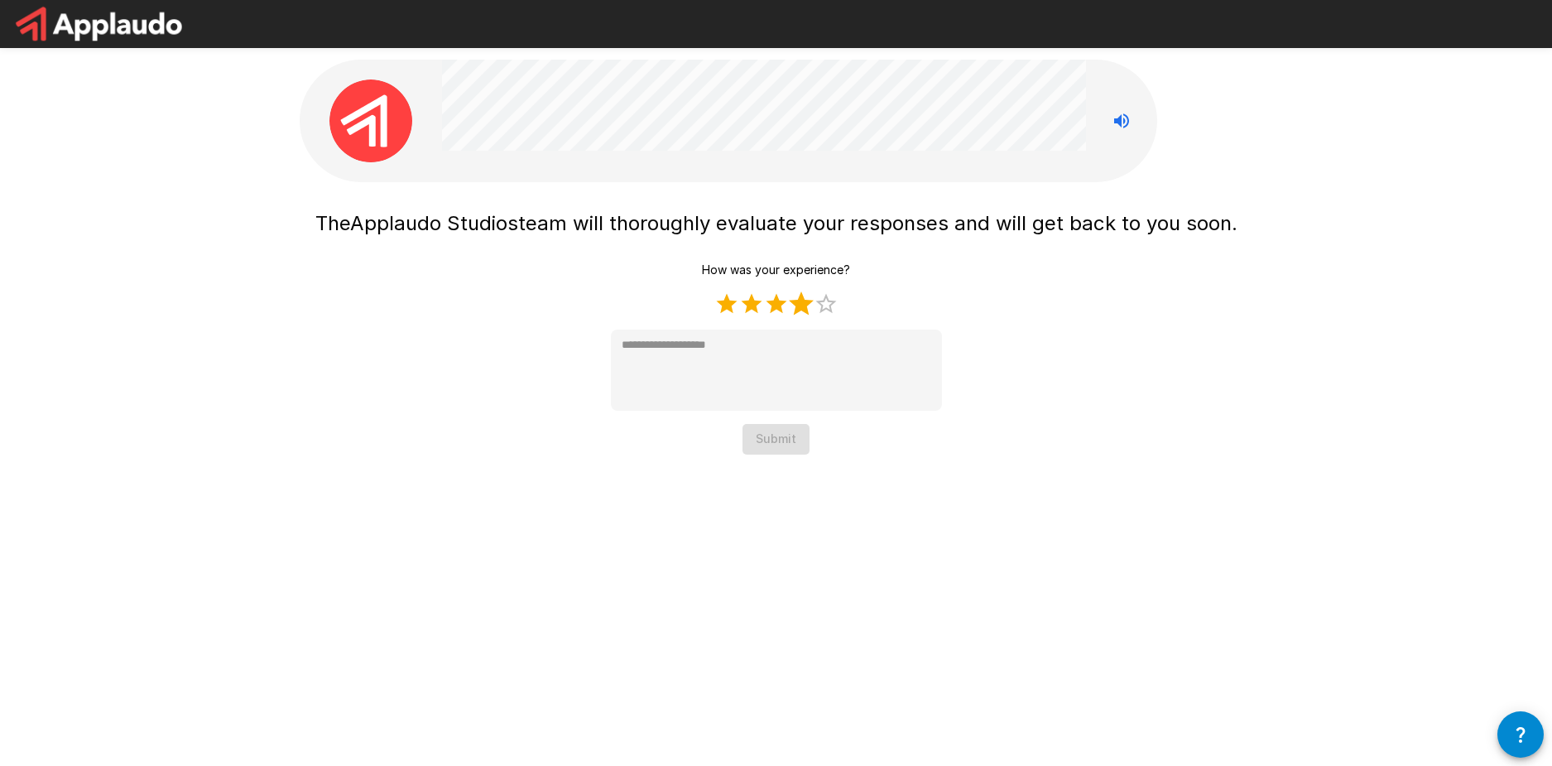
click at [809, 303] on label "4 Stars" at bounding box center [801, 303] width 25 height 25
click at [828, 303] on label "5 Stars" at bounding box center [826, 303] width 25 height 25
type textarea "*"
click at [778, 441] on button "Submit" at bounding box center [775, 439] width 67 height 31
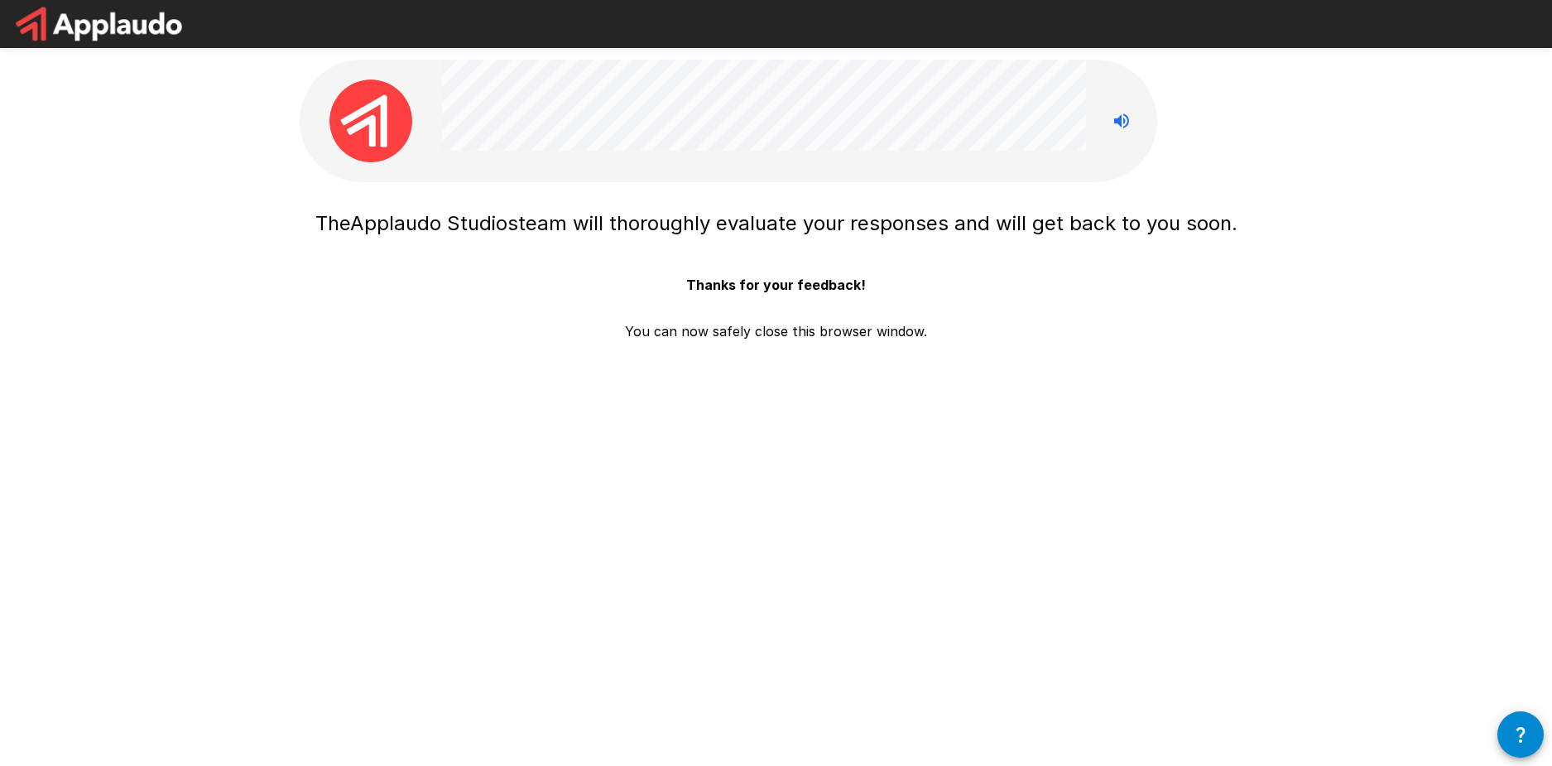
click at [929, 329] on div "The Applaudo Studios team will thoroughly evaluate your responses and will get …" at bounding box center [776, 271] width 922 height 139
